Goal: Transaction & Acquisition: Obtain resource

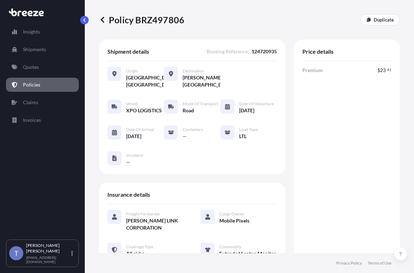
scroll to position [354, 0]
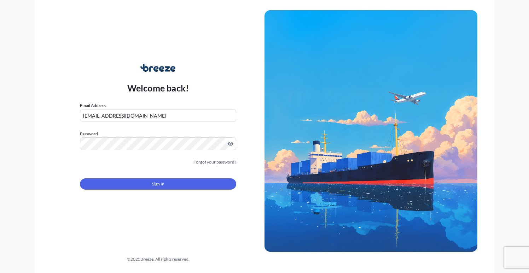
drag, startPoint x: 403, startPoint y: 9, endPoint x: 368, endPoint y: 13, distance: 34.9
click at [402, 9] on div "Welcome back! Email Address [EMAIL_ADDRESS][DOMAIN_NAME] Password Must include:…" at bounding box center [265, 136] width 460 height 273
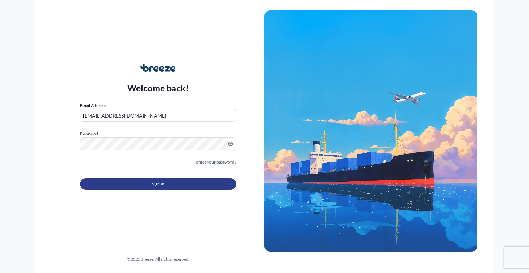
click at [128, 190] on button "Sign In" at bounding box center [158, 184] width 156 height 11
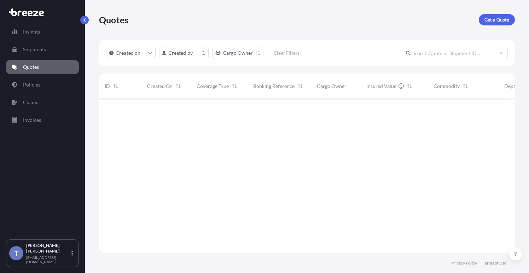
scroll to position [146, 407]
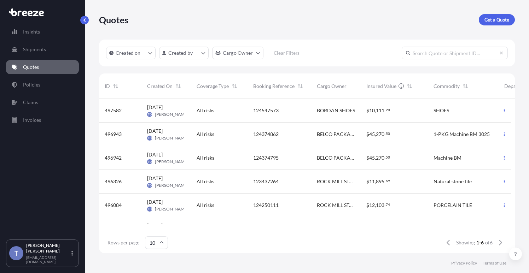
drag, startPoint x: 380, startPoint y: 17, endPoint x: 367, endPoint y: 17, distance: 12.4
click at [380, 17] on div "Quotes Get a Quote" at bounding box center [307, 19] width 416 height 11
click at [487, 23] on p "Get a Quote" at bounding box center [496, 19] width 25 height 7
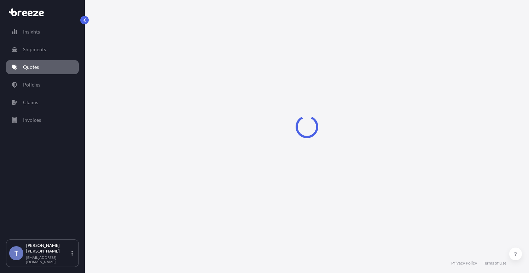
select select "Sea"
select select "1"
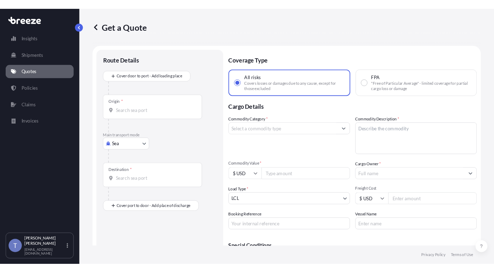
scroll to position [13, 0]
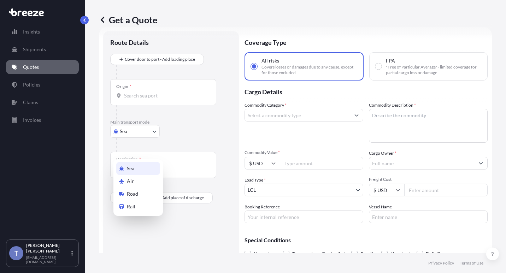
click at [138, 150] on body "Insights Shipments Quotes Policies Claims Invoices T [PERSON_NAME] [EMAIL_ADDRE…" at bounding box center [253, 163] width 506 height 326
click at [135, 193] on span "Road" at bounding box center [132, 194] width 11 height 7
select select "Road"
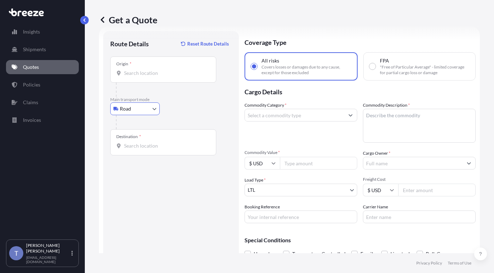
click at [133, 83] on div "Origin *" at bounding box center [163, 70] width 106 height 26
click at [133, 77] on input "Origin *" at bounding box center [165, 73] width 83 height 7
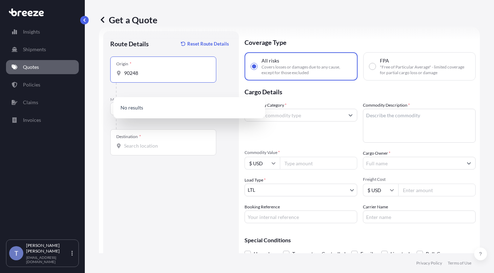
type input "90248"
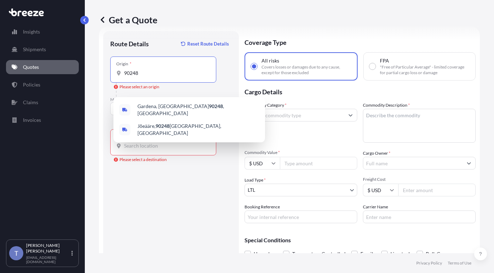
click at [148, 77] on input "90248" at bounding box center [165, 73] width 83 height 7
click at [151, 107] on span "[GEOGRAPHIC_DATA] , [GEOGRAPHIC_DATA]" at bounding box center [199, 110] width 122 height 14
type input "[GEOGRAPHIC_DATA], [GEOGRAPHIC_DATA]"
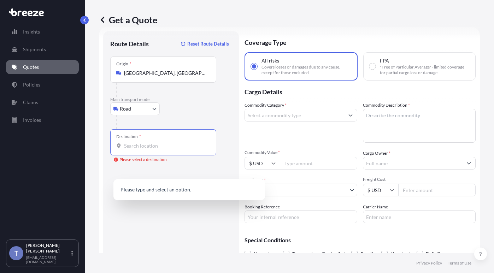
click at [142, 150] on input "Destination * Please select a destination" at bounding box center [165, 145] width 83 height 7
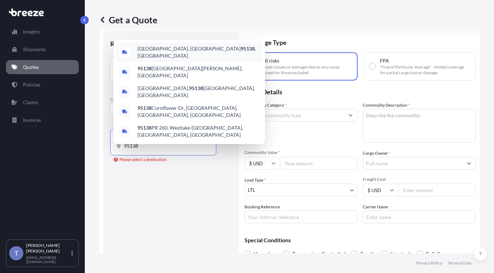
click at [177, 48] on div "[GEOGRAPHIC_DATA] , [GEOGRAPHIC_DATA]" at bounding box center [189, 52] width 146 height 20
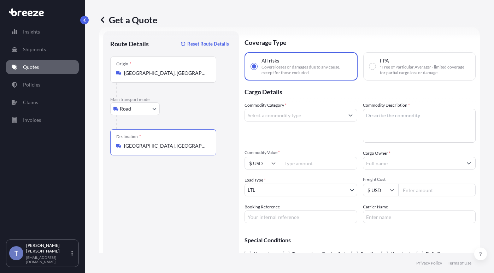
type input "[GEOGRAPHIC_DATA], [GEOGRAPHIC_DATA]"
click at [404, 143] on textarea "Commodity Description *" at bounding box center [419, 126] width 113 height 34
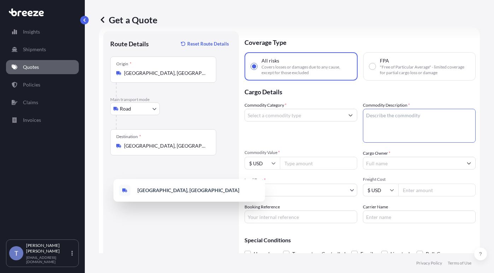
paste textarea "limestone tiles"
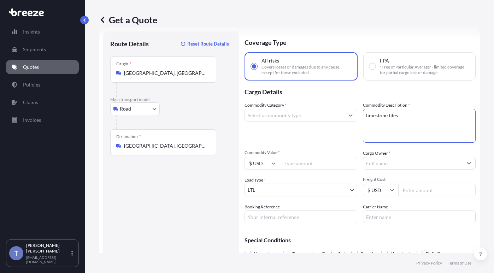
type textarea "limestone tiles"
click at [306, 122] on input "Commodity Category *" at bounding box center [294, 115] width 99 height 13
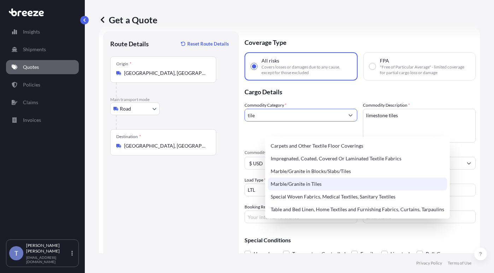
click at [316, 190] on div "Marble/Granite in Tiles" at bounding box center [357, 184] width 179 height 13
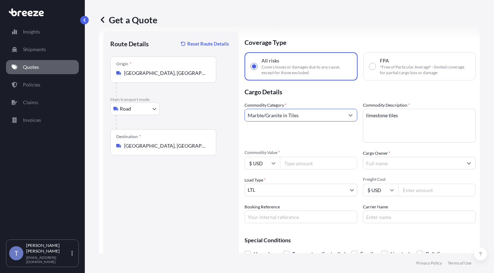
type input "Marble/Granite in Tiles"
click at [333, 170] on input "Commodity Value *" at bounding box center [318, 163] width 77 height 13
type input "10000"
click at [413, 170] on input "Cargo Owner *" at bounding box center [412, 163] width 99 height 13
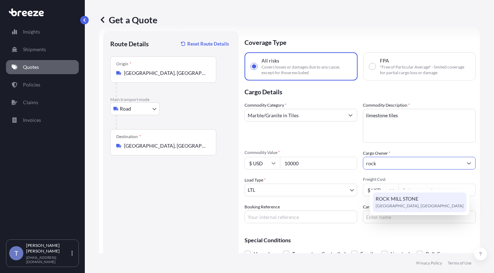
click at [415, 196] on div "ROCK MILL STONE [GEOGRAPHIC_DATA], [GEOGRAPHIC_DATA]" at bounding box center [420, 203] width 94 height 20
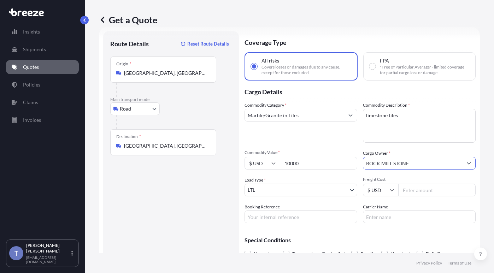
type input "ROCK MILL STONE"
click at [412, 223] on input "Carrier Name" at bounding box center [419, 217] width 113 height 13
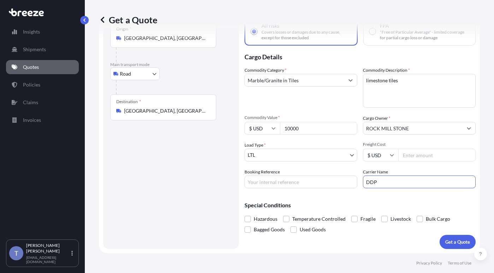
scroll to position [78, 0]
type input "DDP"
click at [301, 176] on input "Booking Reference" at bounding box center [301, 182] width 113 height 13
type input "124492931"
click at [358, 216] on span at bounding box center [354, 219] width 6 height 6
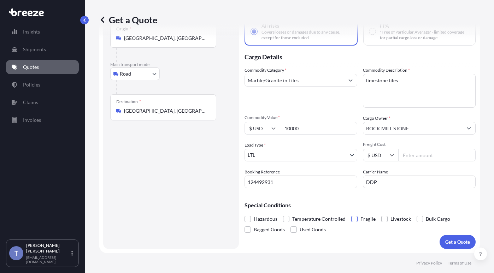
click at [351, 214] on input "Fragile" at bounding box center [351, 214] width 0 height 0
click at [452, 241] on p "Get a Quote" at bounding box center [457, 242] width 25 height 7
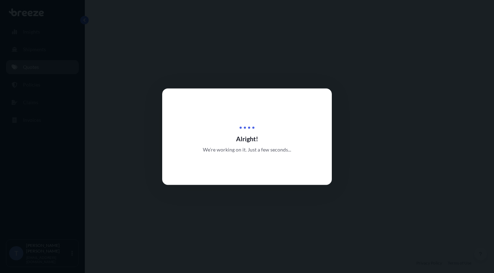
select select "Road"
select select "1"
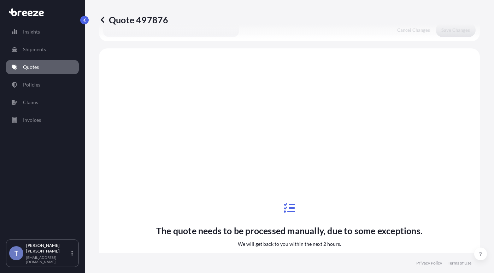
scroll to position [297, 0]
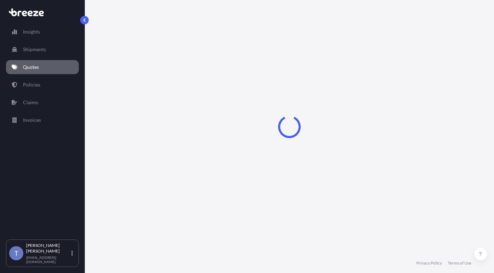
select select "Road"
select select "1"
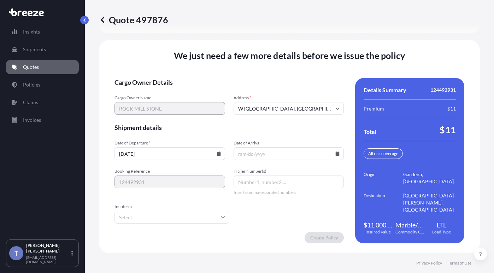
scroll to position [1142, 0]
click at [301, 147] on input "Date of Arrival *" at bounding box center [289, 153] width 111 height 13
click at [319, 147] on input "Date of Arrival *" at bounding box center [289, 153] width 111 height 13
click at [329, 147] on input "Date of Arrival *" at bounding box center [289, 153] width 111 height 13
click at [336, 152] on icon at bounding box center [338, 154] width 4 height 4
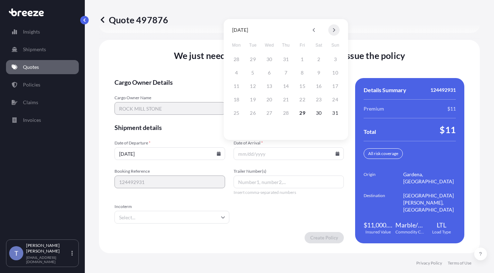
click at [332, 34] on button at bounding box center [333, 29] width 11 height 11
click at [258, 60] on button "2" at bounding box center [252, 59] width 11 height 11
type input "09/02/2025"
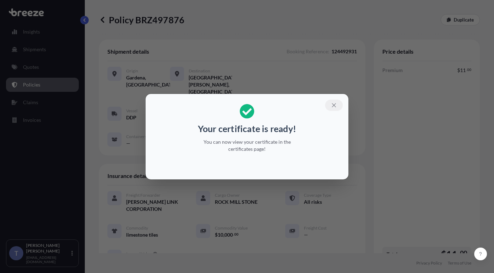
click at [343, 101] on button "button" at bounding box center [334, 105] width 18 height 11
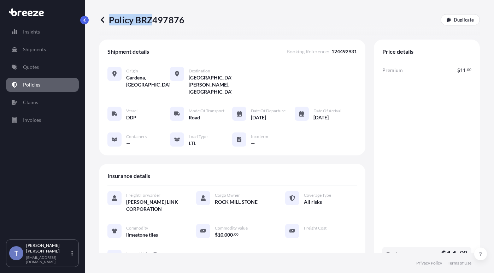
drag, startPoint x: 188, startPoint y: 23, endPoint x: 156, endPoint y: 24, distance: 32.2
click at [156, 24] on div "Policy BRZ497876 Duplicate" at bounding box center [289, 19] width 381 height 11
click at [143, 24] on p "Policy BRZ497876" at bounding box center [142, 19] width 86 height 11
drag, startPoint x: 140, startPoint y: 23, endPoint x: 186, endPoint y: 24, distance: 46.7
click at [185, 24] on p "Policy BRZ497876" at bounding box center [142, 19] width 86 height 11
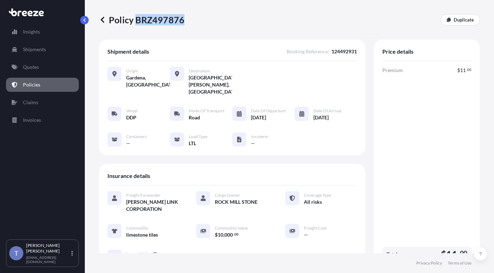
copy p "BRZ497876"
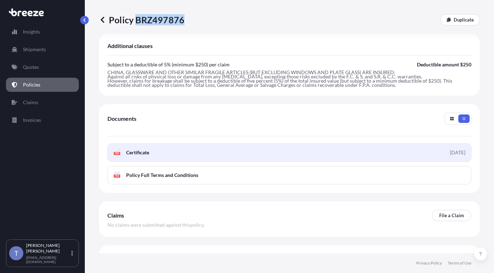
click at [209, 162] on link "PDF Certificate 2025-08-29" at bounding box center [289, 153] width 364 height 18
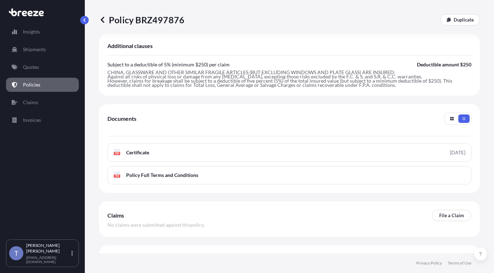
click at [453, 87] on p "However, claims for breakage shall be subject to a deductible of five percent (…" at bounding box center [289, 83] width 364 height 8
